Goal: Check status: Check status

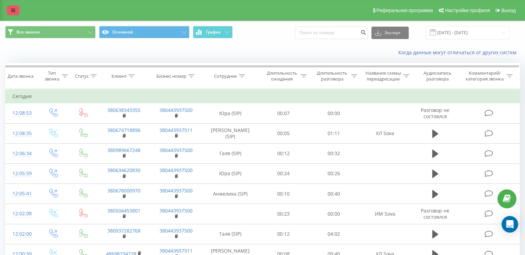
click at [17, 14] on link at bounding box center [13, 11] width 12 height 10
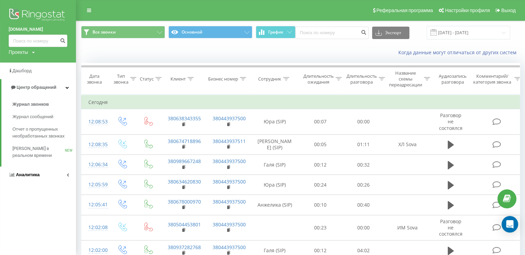
click at [47, 172] on link "Аналитика" at bounding box center [38, 174] width 76 height 17
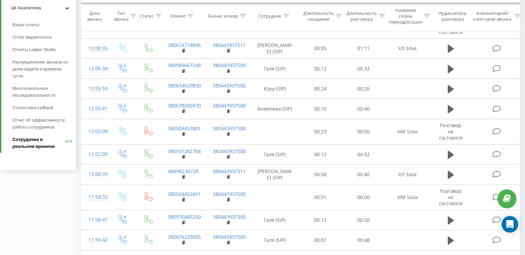
scroll to position [103, 0]
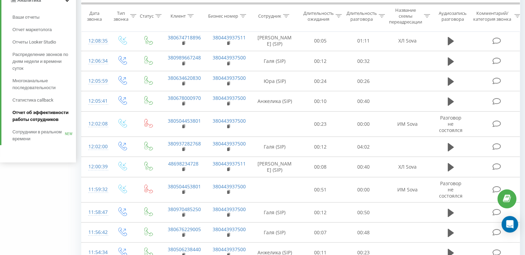
click at [42, 114] on span "Отчет об эффективности работы сотрудников" at bounding box center [42, 116] width 60 height 14
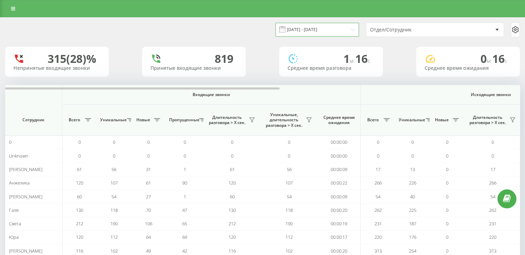
click at [302, 30] on input "[DATE] - [DATE]" at bounding box center [316, 29] width 83 height 13
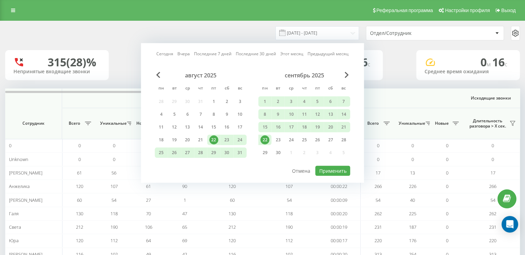
click at [264, 138] on div "22" at bounding box center [264, 139] width 9 height 9
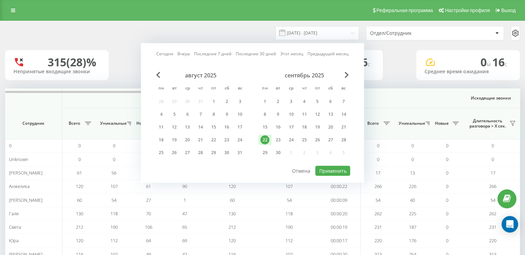
click at [264, 138] on div "22" at bounding box center [264, 139] width 9 height 9
click at [326, 167] on button "Применить" at bounding box center [332, 171] width 35 height 10
type input "22.09.2025 - 22.09.2025"
